Goal: Navigation & Orientation: Find specific page/section

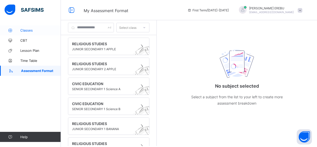
click at [30, 29] on span "Classes" at bounding box center [40, 30] width 41 height 4
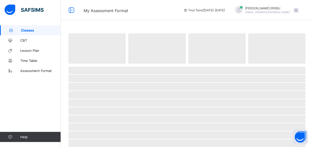
click at [30, 29] on span "Classes" at bounding box center [41, 30] width 40 height 4
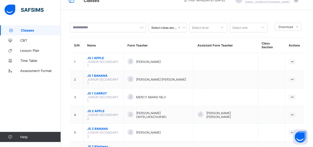
scroll to position [20, 0]
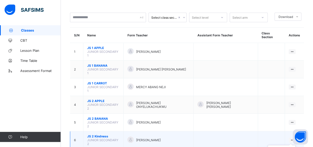
click at [295, 138] on div at bounding box center [291, 140] width 7 height 5
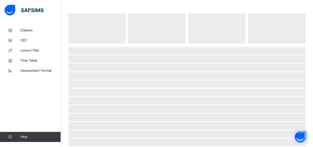
click at [288, 122] on span "‌ ‌ ‌ ‌ ‌ ‌ ‌ ‌ ‌ ‌ ‌ ‌ ‌ ‌ ‌ ‌ ‌ ‌ ‌ ‌ ‌ ‌ ‌ ‌ ‌" at bounding box center [186, 149] width 237 height 204
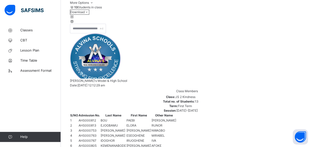
scroll to position [71, 0]
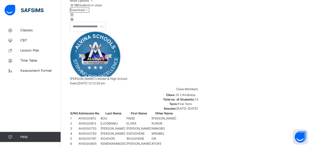
drag, startPoint x: 106, startPoint y: 31, endPoint x: 90, endPoint y: 30, distance: 16.3
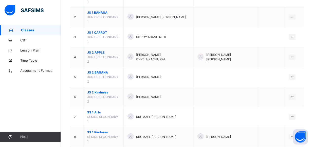
scroll to position [79, 0]
